Goal: Transaction & Acquisition: Book appointment/travel/reservation

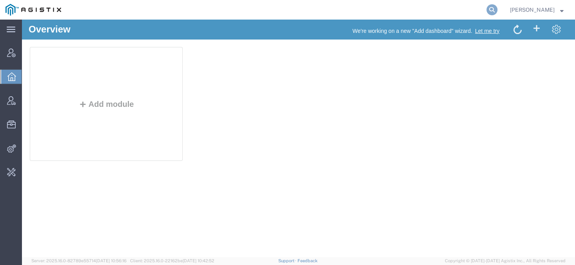
click at [497, 9] on icon at bounding box center [492, 9] width 11 height 11
paste input "56453552"
type input "56453552"
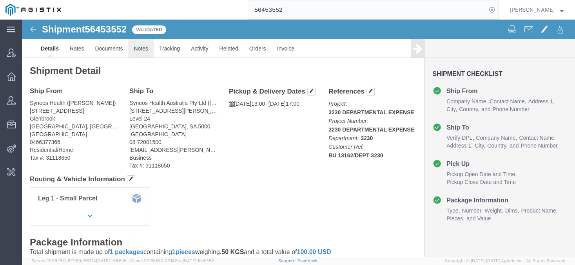
click link "Notes"
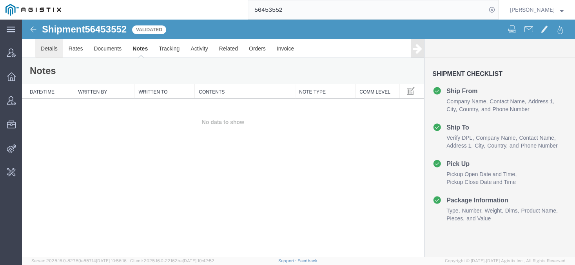
click at [45, 48] on link "Details" at bounding box center [49, 48] width 28 height 19
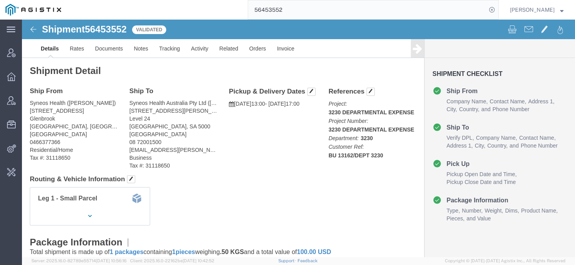
click span "56453552"
copy h1 "56453552"
click link "Activity"
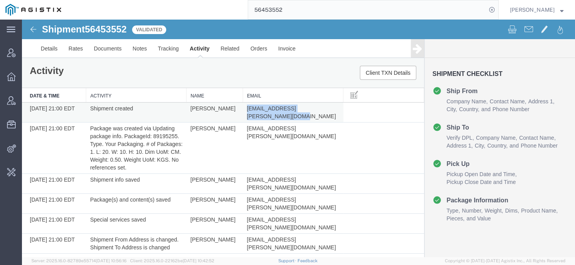
drag, startPoint x: 336, startPoint y: 109, endPoint x: 246, endPoint y: 109, distance: 90.2
click at [246, 109] on td "[EMAIL_ADDRESS][PERSON_NAME][DOMAIN_NAME]" at bounding box center [293, 113] width 100 height 20
copy span "[EMAIL_ADDRESS][PERSON_NAME][DOMAIN_NAME]"
click at [367, 69] on button "Client TXN Details" at bounding box center [388, 73] width 56 height 14
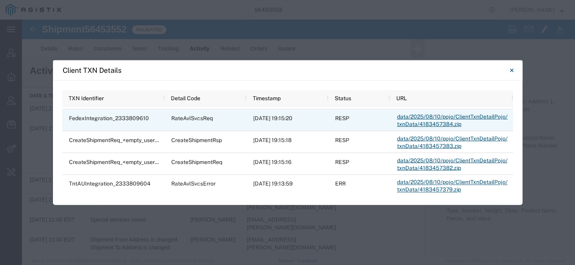
scroll to position [182, 0]
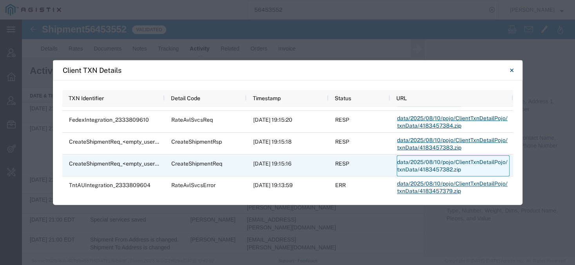
click at [418, 162] on link "data/2025/08/10/pojo/ClientTxnDetailPojo/txnData/4183457382.zip" at bounding box center [453, 165] width 113 height 21
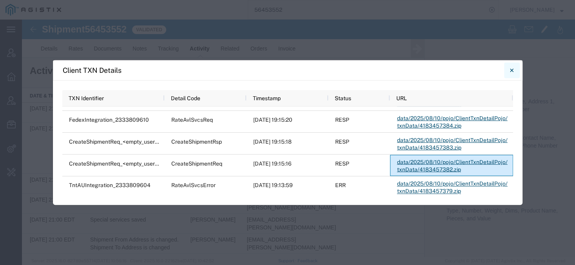
click at [515, 70] on button "Close" at bounding box center [512, 70] width 16 height 16
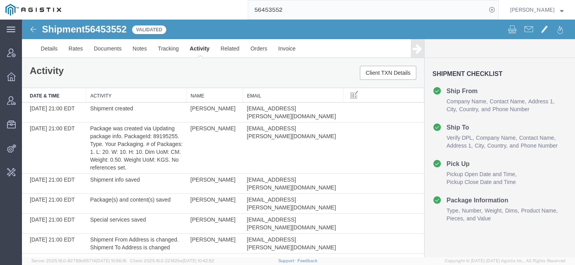
click at [111, 32] on span "56453552" at bounding box center [106, 29] width 42 height 11
copy h1 "56453552"
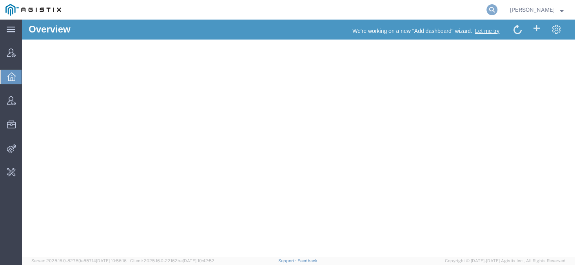
click at [497, 9] on icon at bounding box center [492, 9] width 11 height 11
type input "syneos health"
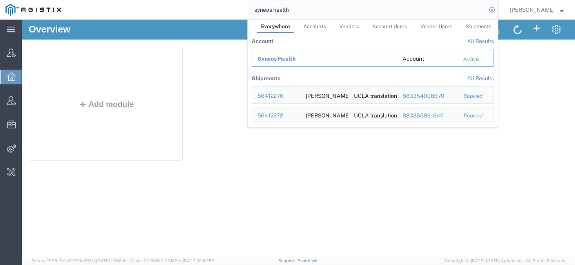
click at [292, 58] on span "Syneos Health" at bounding box center [277, 59] width 38 height 6
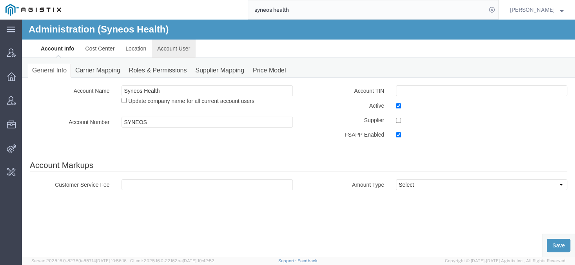
click at [163, 46] on link "Account User" at bounding box center [174, 48] width 44 height 19
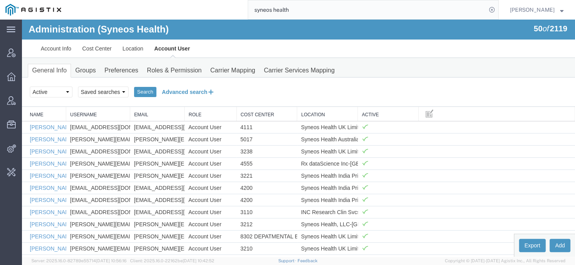
click at [170, 93] on button "Advanced search" at bounding box center [188, 91] width 64 height 13
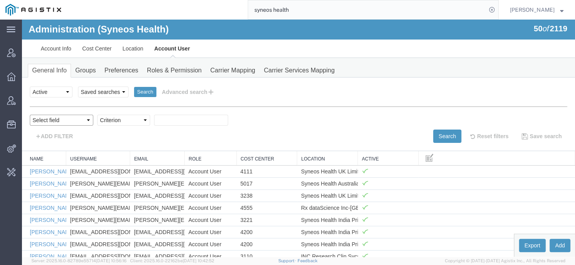
select select "email"
click option "Email" at bounding box center [22, 20] width 0 height 0
click at [97, 115] on select "Criterion contains does not contain is is blank is not blank starts with" at bounding box center [123, 120] width 53 height 11
select select "contains"
click option "contains" at bounding box center [22, 20] width 0 height 0
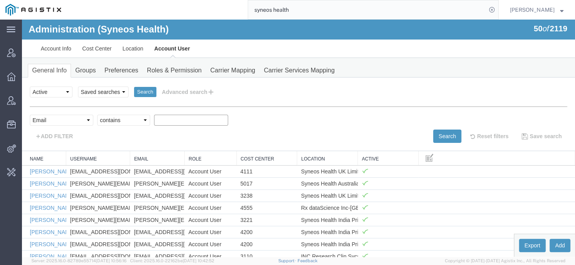
click at [160, 121] on input "text" at bounding box center [191, 120] width 74 height 11
paste input "[EMAIL_ADDRESS][PERSON_NAME][DOMAIN_NAME]"
type input "[EMAIL_ADDRESS][PERSON_NAME][DOMAIN_NAME]"
click at [437, 135] on button "Search" at bounding box center [447, 136] width 28 height 13
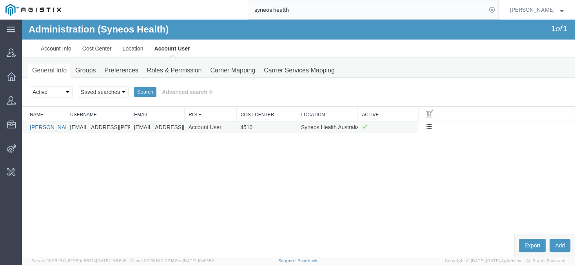
click at [44, 126] on link "[PERSON_NAME]" at bounding box center [52, 127] width 45 height 6
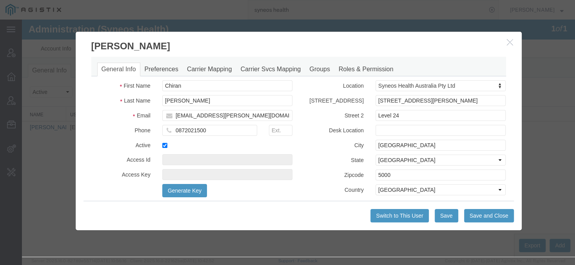
select select "DEPARTMENT"
click at [200, 67] on link "Carrier Mapping" at bounding box center [210, 70] width 54 height 14
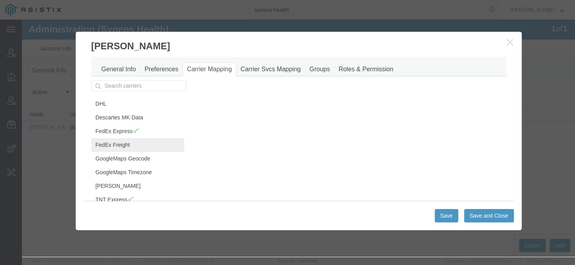
scroll to position [29, 0]
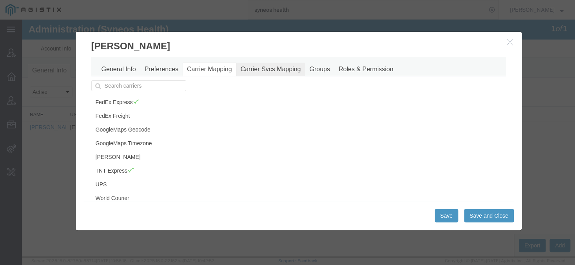
click at [244, 74] on link "Carrier Svcs Mapping" at bounding box center [270, 70] width 69 height 14
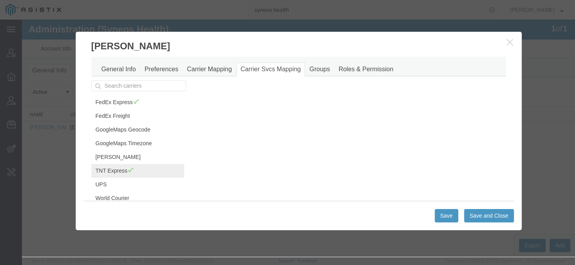
click at [116, 172] on link "TNT Express" at bounding box center [137, 170] width 93 height 13
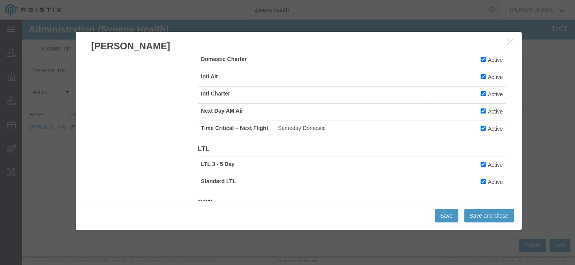
scroll to position [470, 0]
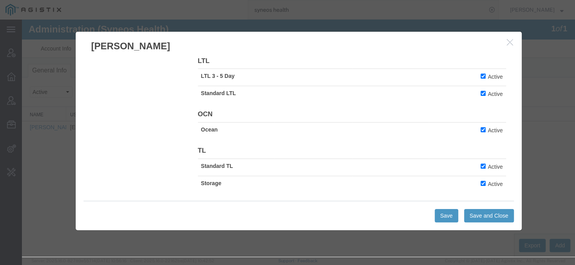
click at [508, 45] on icon "button" at bounding box center [510, 42] width 6 height 7
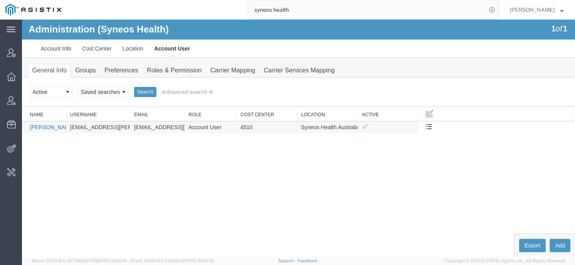
click at [47, 127] on link "[PERSON_NAME]" at bounding box center [52, 127] width 45 height 6
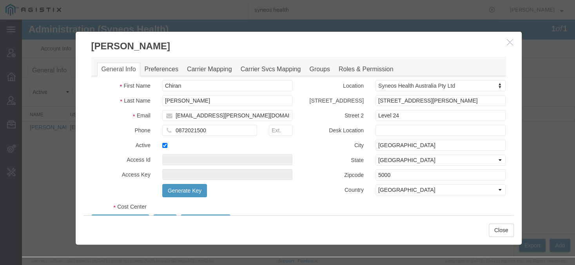
select select "DEPARTMENT"
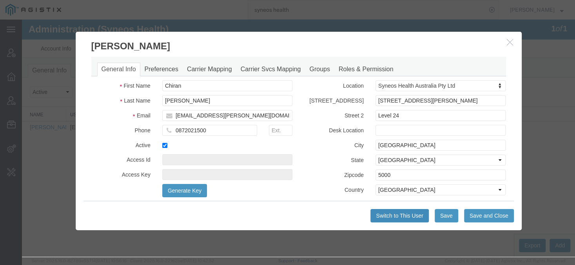
click at [420, 214] on button "Switch to This User" at bounding box center [399, 215] width 58 height 13
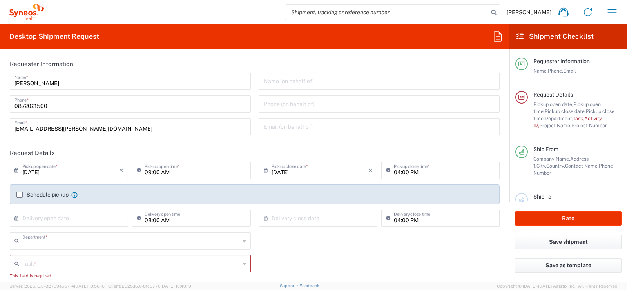
type input "4510"
type input "[GEOGRAPHIC_DATA]"
type input "Syneos Health Australia Pty Ltd"
click at [302, 13] on input "search" at bounding box center [386, 12] width 203 height 15
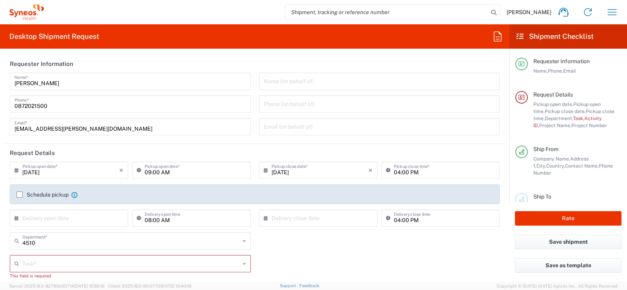
paste input "56453552"
type input "56453552"
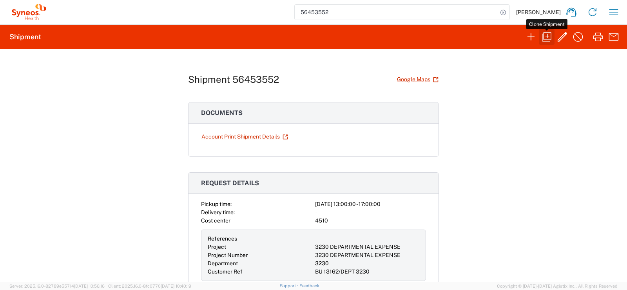
click at [548, 40] on icon "button" at bounding box center [546, 36] width 9 height 9
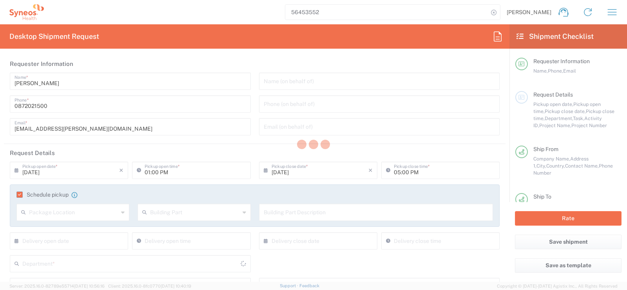
type input "3230"
type input "3230 DEPARTMENTAL EXPENSE"
type input "[GEOGRAPHIC_DATA]"
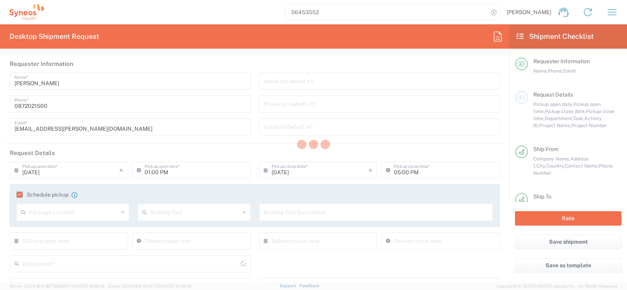
type input "Your Packaging"
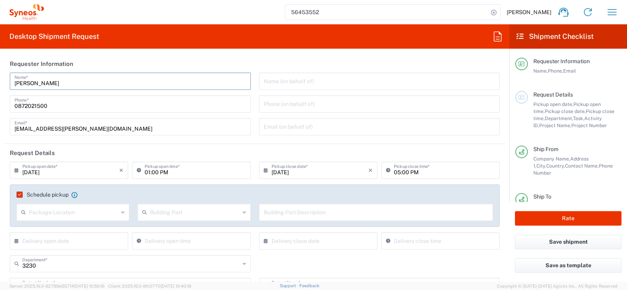
drag, startPoint x: 67, startPoint y: 85, endPoint x: 0, endPoint y: 60, distance: 71.1
click at [15, 74] on input "[PERSON_NAME]" at bounding box center [131, 81] width 232 height 14
type input "TEST CARRIEV"
type input "C"
type input "[EMAIL_ADDRESS][DOMAIN_NAME]"
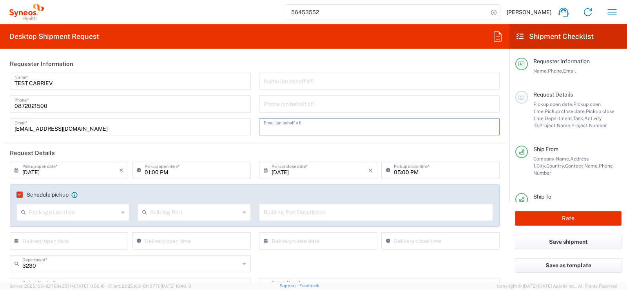
click at [22, 196] on label "Schedule pickup" at bounding box center [42, 194] width 52 height 6
click at [18, 194] on input "Schedule pickup" at bounding box center [18, 194] width 0 height 0
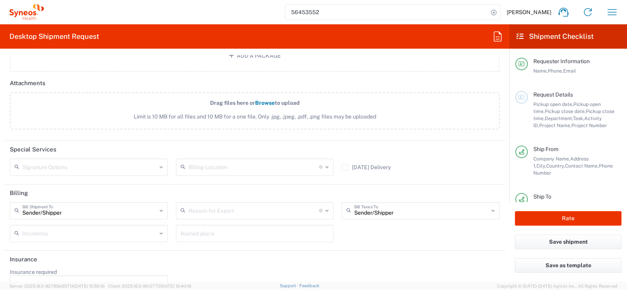
scroll to position [983, 0]
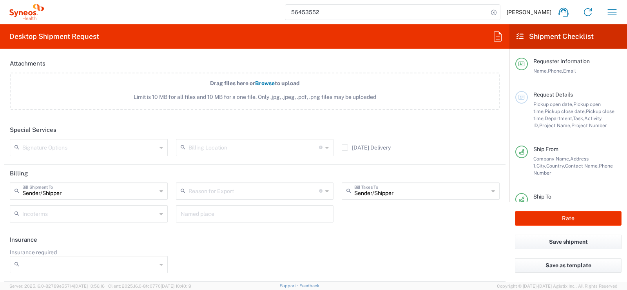
click at [194, 193] on input "text" at bounding box center [254, 190] width 131 height 14
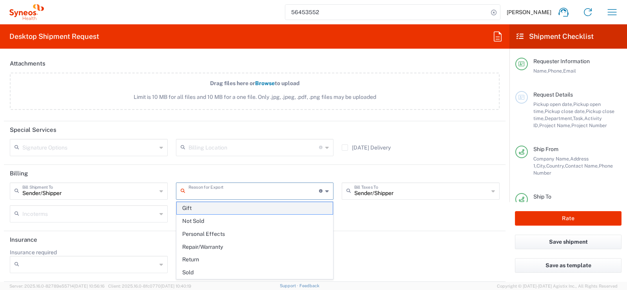
click at [201, 212] on span "Gift" at bounding box center [255, 208] width 156 height 12
type input "Gift"
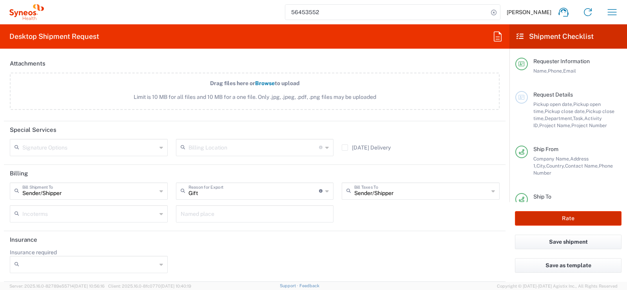
click at [528, 216] on button "Rate" at bounding box center [568, 218] width 107 height 15
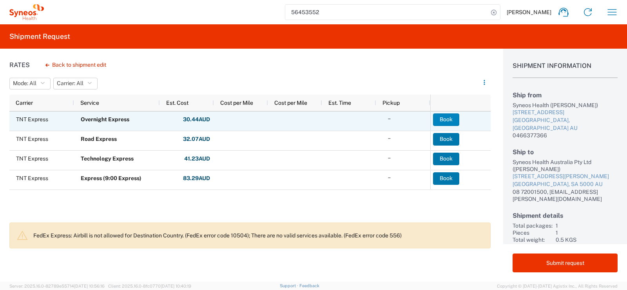
click at [440, 121] on button "Book" at bounding box center [446, 119] width 26 height 13
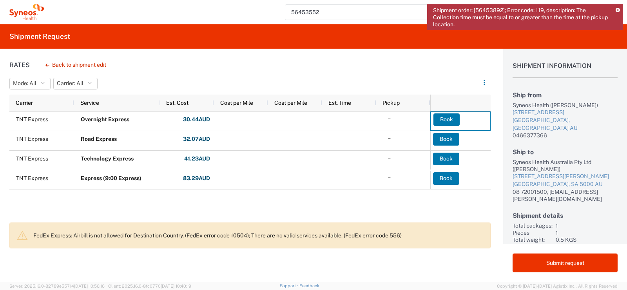
click at [619, 9] on icon at bounding box center [618, 10] width 4 height 4
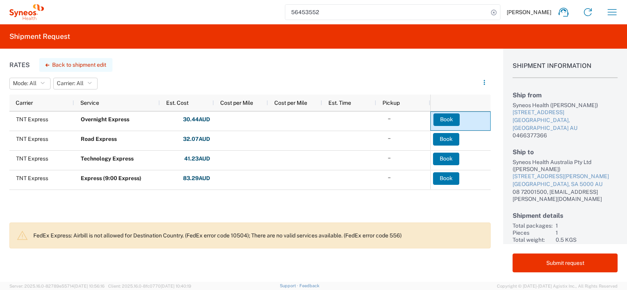
click at [57, 69] on button "Back to shipment edit" at bounding box center [75, 65] width 73 height 14
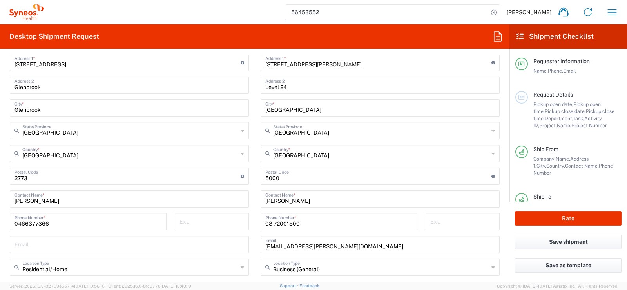
scroll to position [392, 0]
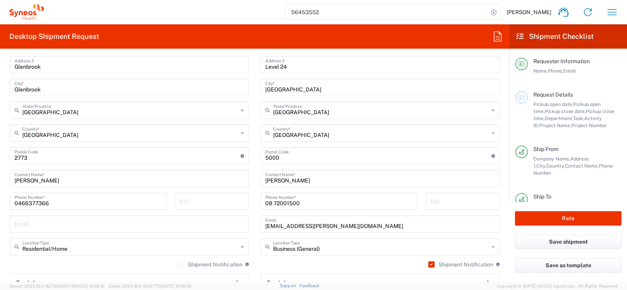
drag, startPoint x: 73, startPoint y: 185, endPoint x: 48, endPoint y: 171, distance: 28.3
click at [48, 171] on div "[PERSON_NAME] Contact Name *" at bounding box center [129, 178] width 239 height 17
drag, startPoint x: 69, startPoint y: 177, endPoint x: 0, endPoint y: 170, distance: 69.8
click at [15, 171] on input "[PERSON_NAME]" at bounding box center [130, 178] width 230 height 14
type input "TEST CARRIEV"
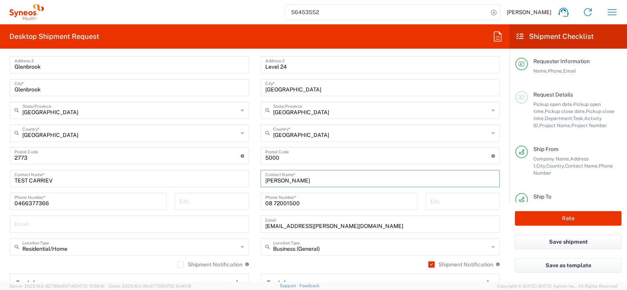
drag, startPoint x: 300, startPoint y: 185, endPoint x: 219, endPoint y: 181, distance: 81.7
click at [265, 181] on input "[PERSON_NAME]" at bounding box center [380, 178] width 230 height 14
type input "TEST [PERSON_NAME]"
click at [280, 221] on input "[EMAIL_ADDRESS][PERSON_NAME][DOMAIN_NAME]" at bounding box center [380, 223] width 230 height 14
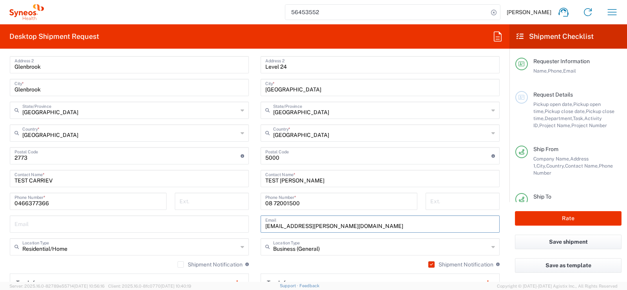
click at [280, 221] on input "[EMAIL_ADDRESS][PERSON_NAME][DOMAIN_NAME]" at bounding box center [380, 223] width 230 height 14
click at [280, 224] on input "[EMAIL_ADDRESS][PERSON_NAME][DOMAIN_NAME]" at bounding box center [380, 223] width 230 height 14
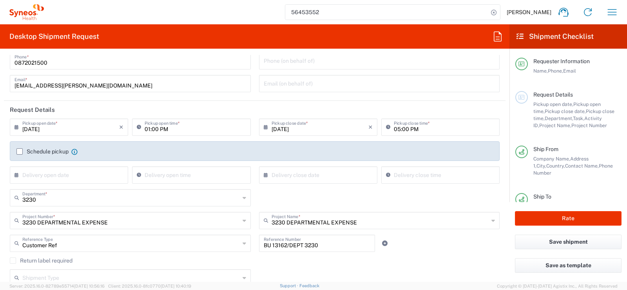
scroll to position [46, 0]
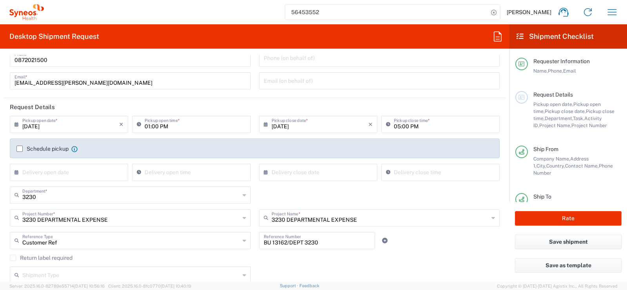
click at [99, 123] on input "[DATE]" at bounding box center [70, 124] width 97 height 14
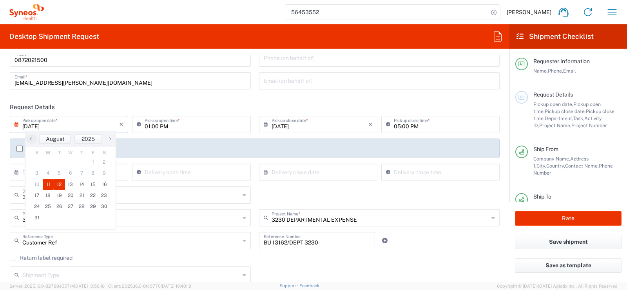
click at [60, 183] on span "12" at bounding box center [59, 184] width 11 height 11
type input "[DATE]"
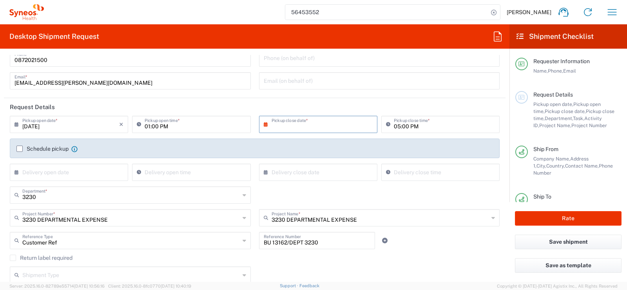
click at [280, 120] on input "text" at bounding box center [320, 124] width 97 height 14
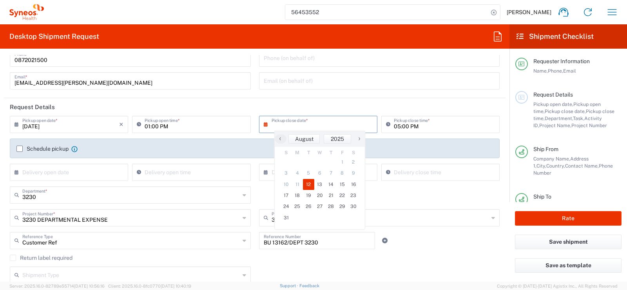
click at [310, 183] on span "12" at bounding box center [308, 184] width 11 height 11
type input "[DATE]"
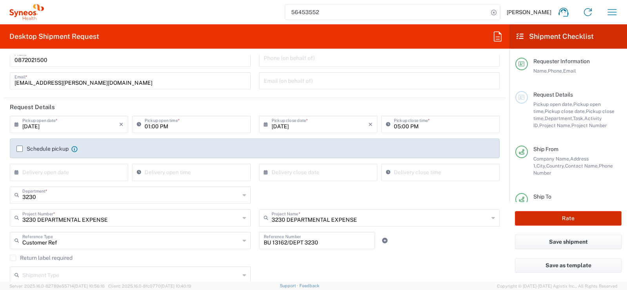
click at [547, 214] on button "Rate" at bounding box center [568, 218] width 107 height 15
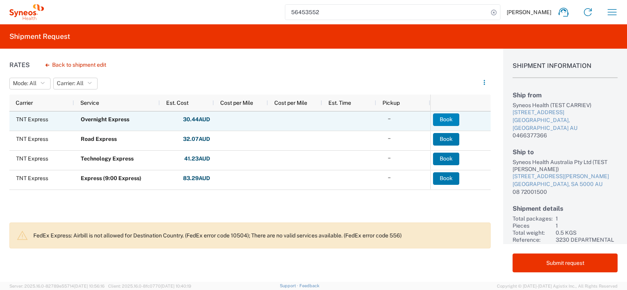
click at [443, 114] on button "Book" at bounding box center [446, 119] width 26 height 13
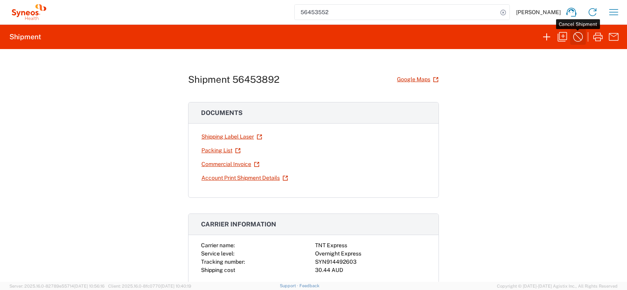
click at [577, 39] on icon "button" at bounding box center [578, 37] width 13 height 13
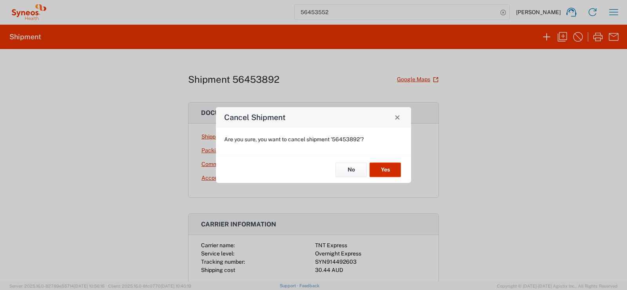
click at [381, 169] on button "Yes" at bounding box center [385, 170] width 31 height 15
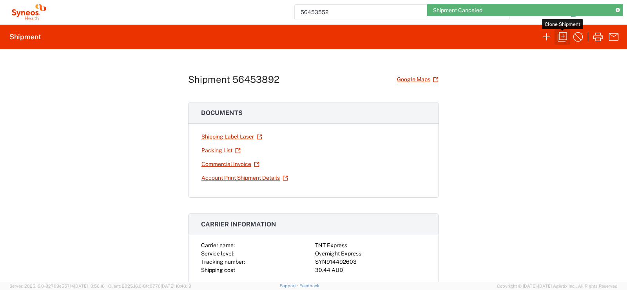
click at [565, 37] on icon "button" at bounding box center [562, 37] width 13 height 13
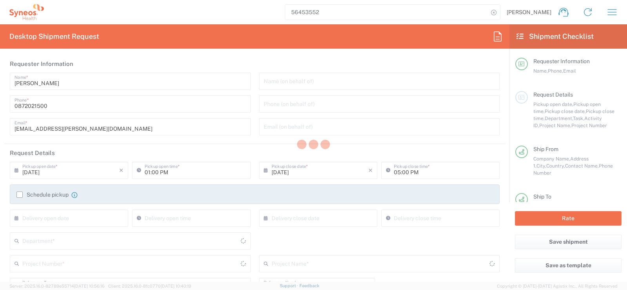
type input "3230"
type input "3230 DEPARTMENTAL EXPENSE"
type input "[GEOGRAPHIC_DATA]"
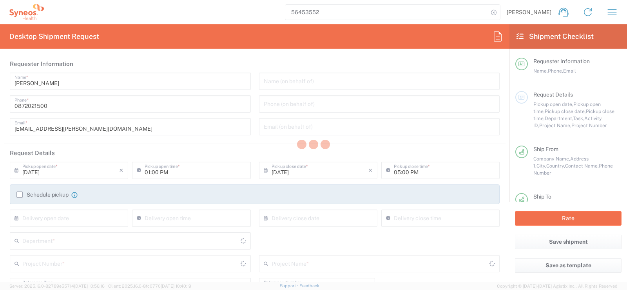
type input "Your Packaging"
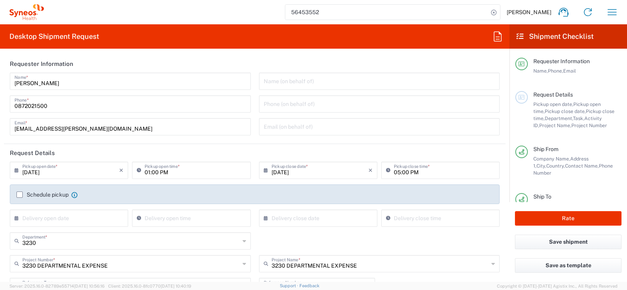
drag, startPoint x: 8, startPoint y: 200, endPoint x: 18, endPoint y: 197, distance: 9.7
click at [18, 197] on div "Schedule pickup When scheduling a pickup please be sure to meet the following c…" at bounding box center [255, 196] width 498 height 25
click at [18, 197] on label "Schedule pickup" at bounding box center [42, 194] width 52 height 6
click at [20, 194] on input "Schedule pickup" at bounding box center [20, 194] width 0 height 0
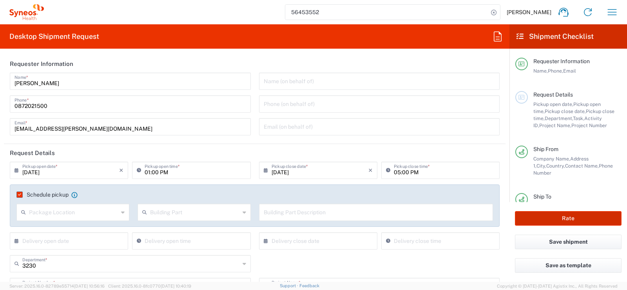
click at [536, 220] on button "Rate" at bounding box center [568, 218] width 107 height 15
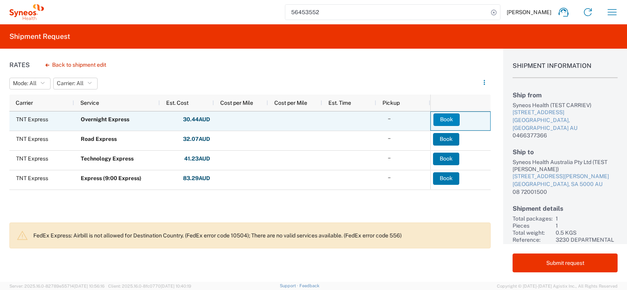
click at [440, 118] on button "Book" at bounding box center [447, 119] width 26 height 13
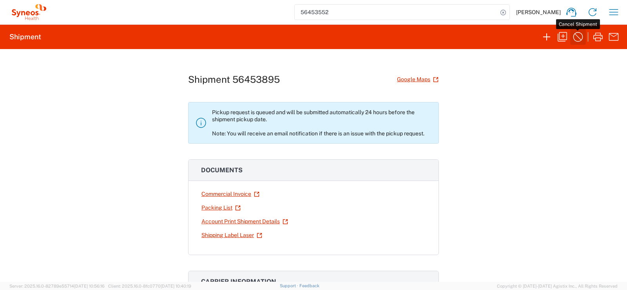
click at [577, 37] on icon "button" at bounding box center [578, 37] width 13 height 13
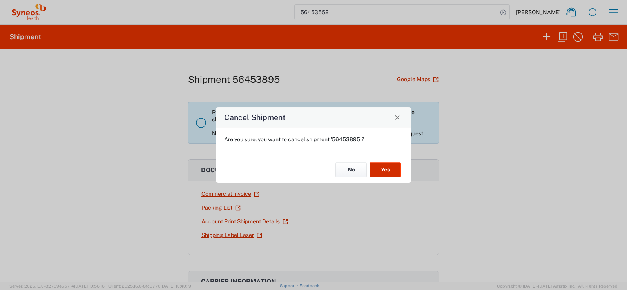
click at [381, 166] on button "Yes" at bounding box center [385, 170] width 31 height 15
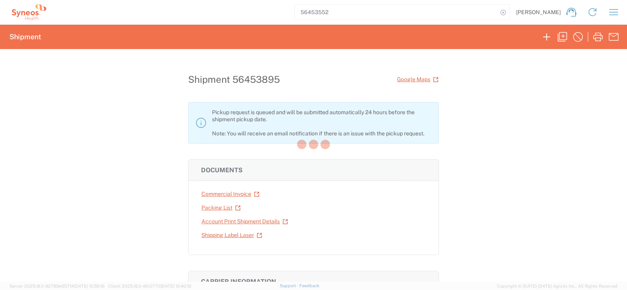
click at [381, 166] on div at bounding box center [313, 145] width 627 height 290
